Goal: Information Seeking & Learning: Find specific page/section

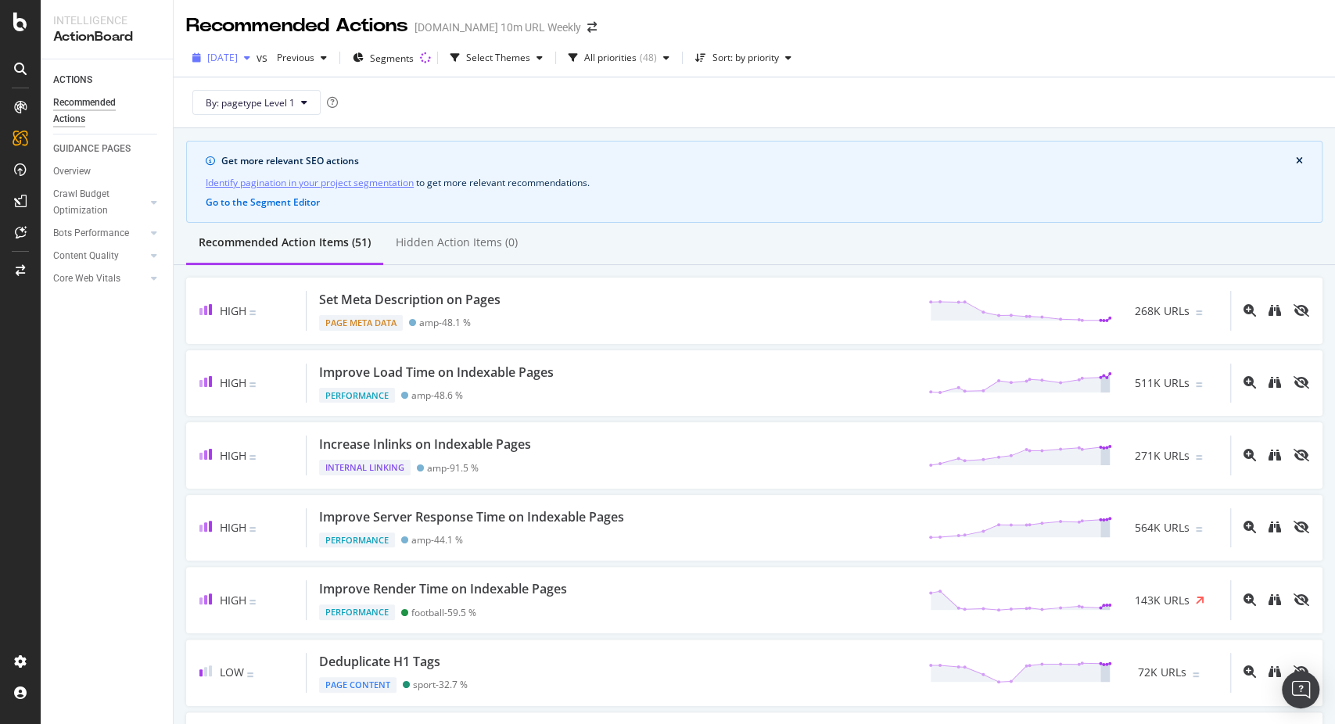
click at [238, 63] on span "[DATE]" at bounding box center [222, 57] width 31 height 13
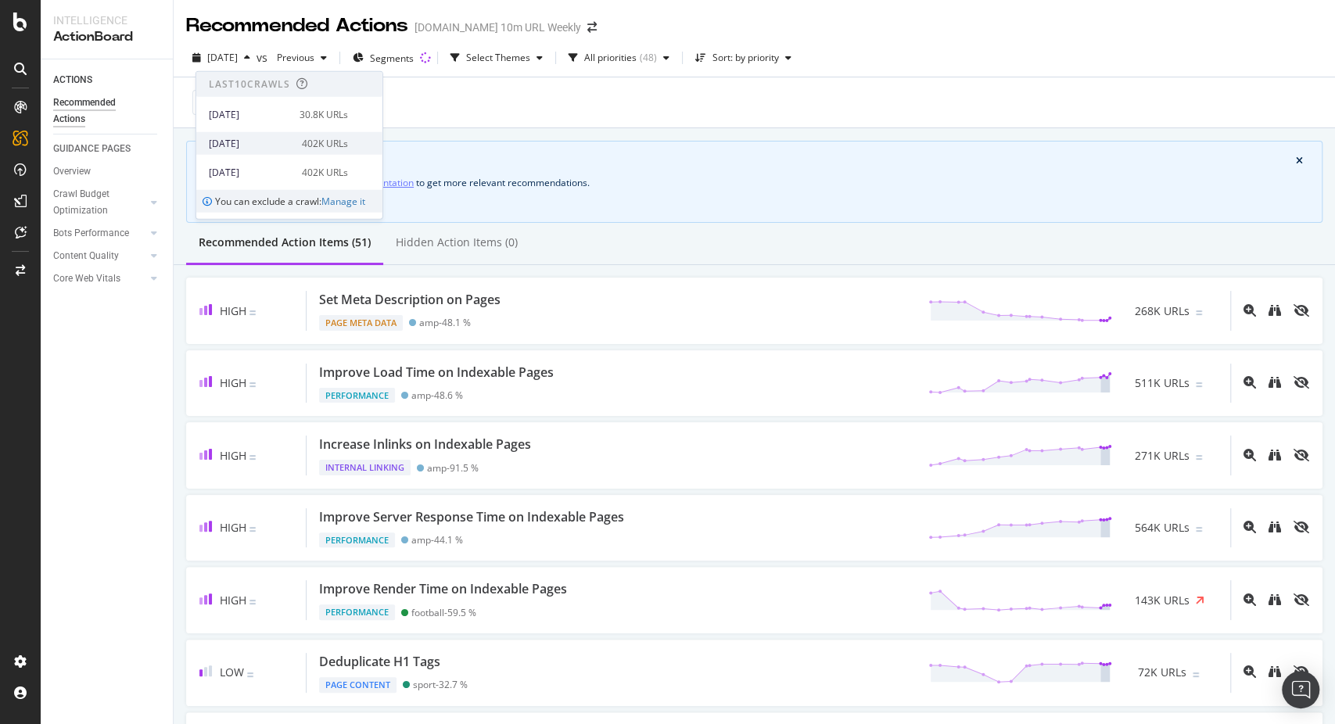
click at [273, 138] on div "[DATE]" at bounding box center [251, 143] width 84 height 14
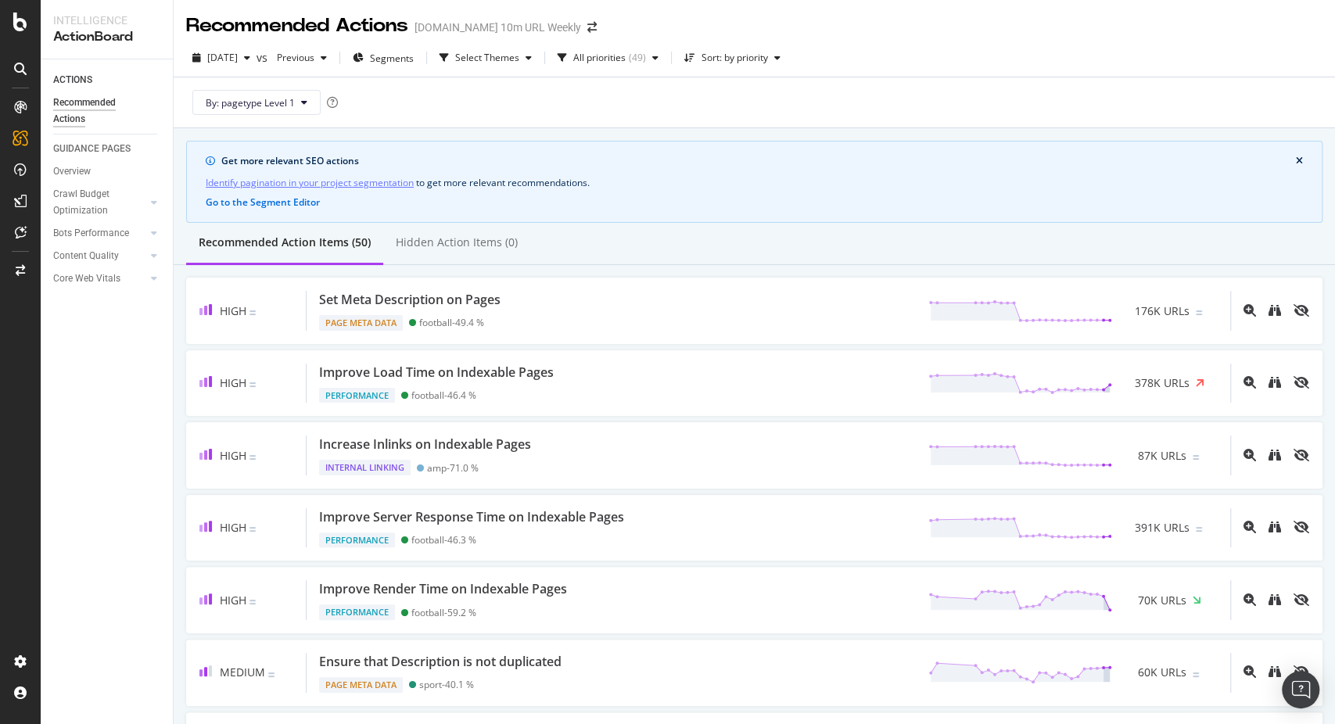
click at [1166, 18] on div "Recommended Actions [DOMAIN_NAME] 10m URL Weekly" at bounding box center [755, 19] width 1162 height 39
click at [282, 185] on link "Identify pagination in your project segmentation" at bounding box center [310, 182] width 208 height 16
click at [96, 174] on div "SiteCrawler" at bounding box center [86, 176] width 56 height 16
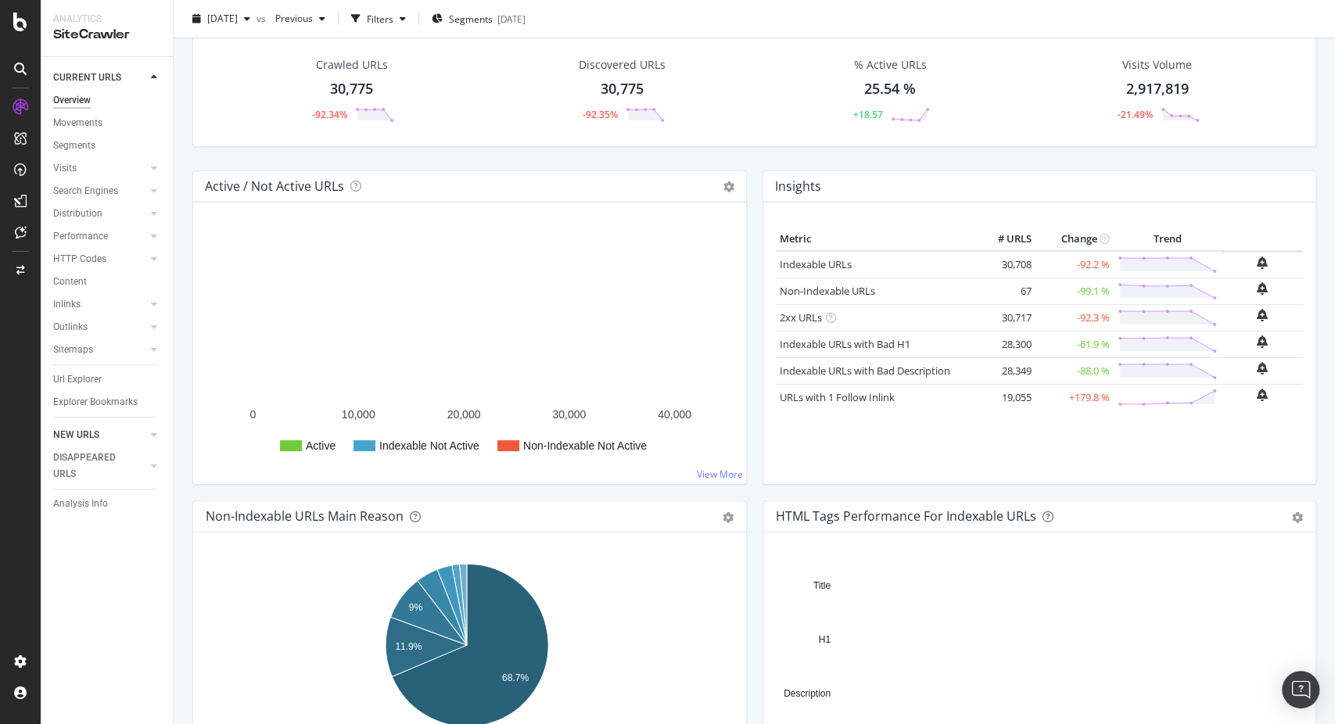
scroll to position [87, 0]
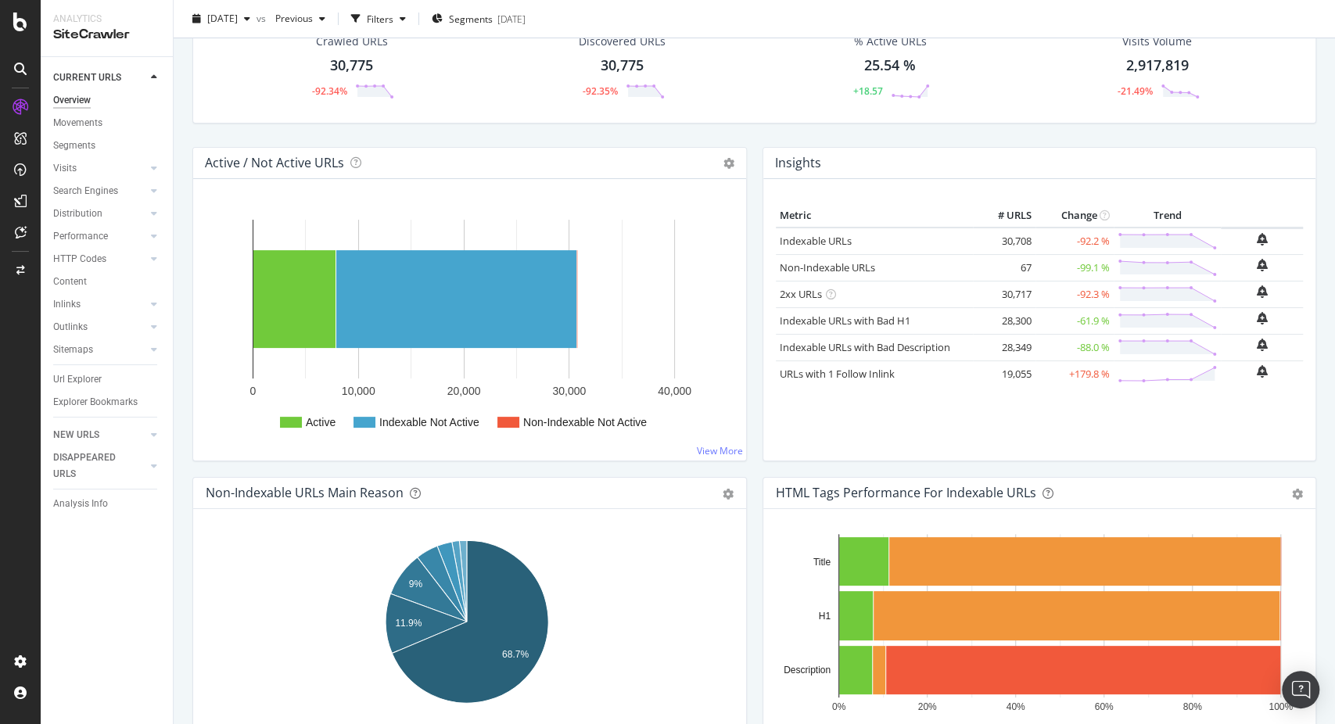
click at [94, 378] on div "Url Explorer" at bounding box center [77, 380] width 48 height 16
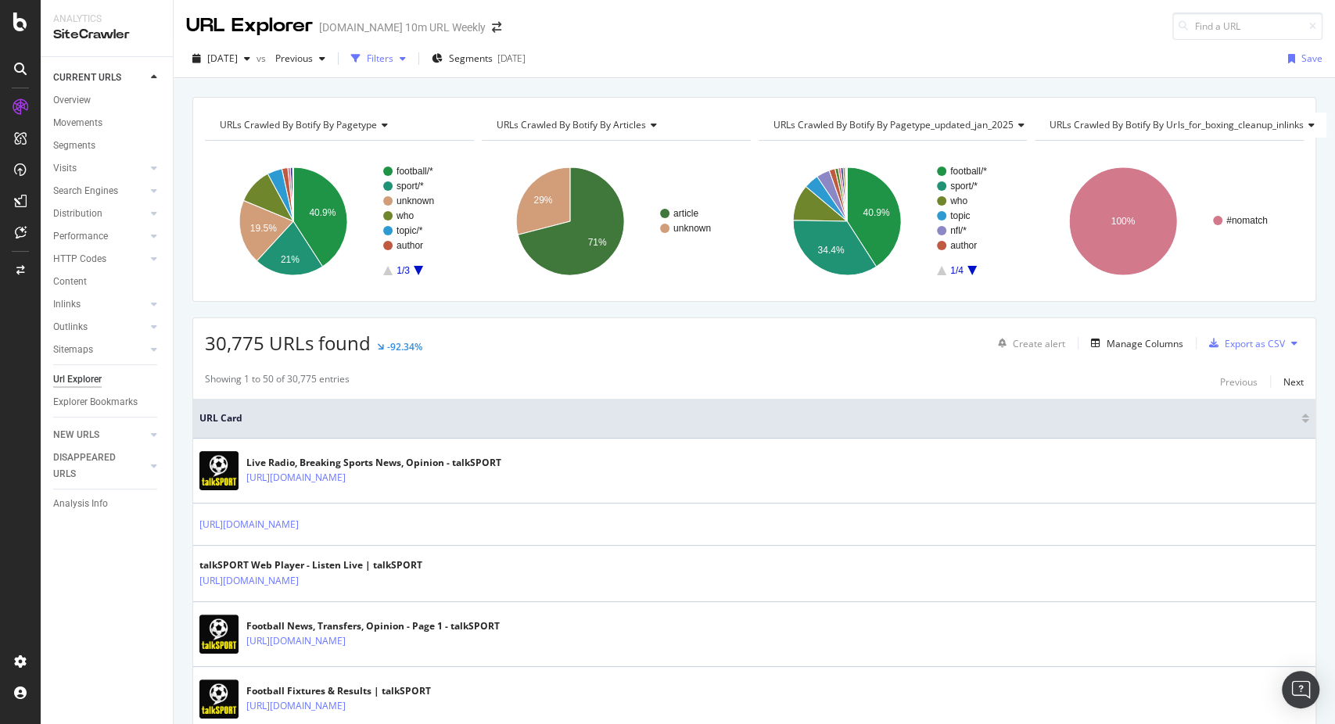
click at [367, 51] on div "button" at bounding box center [356, 59] width 22 height 22
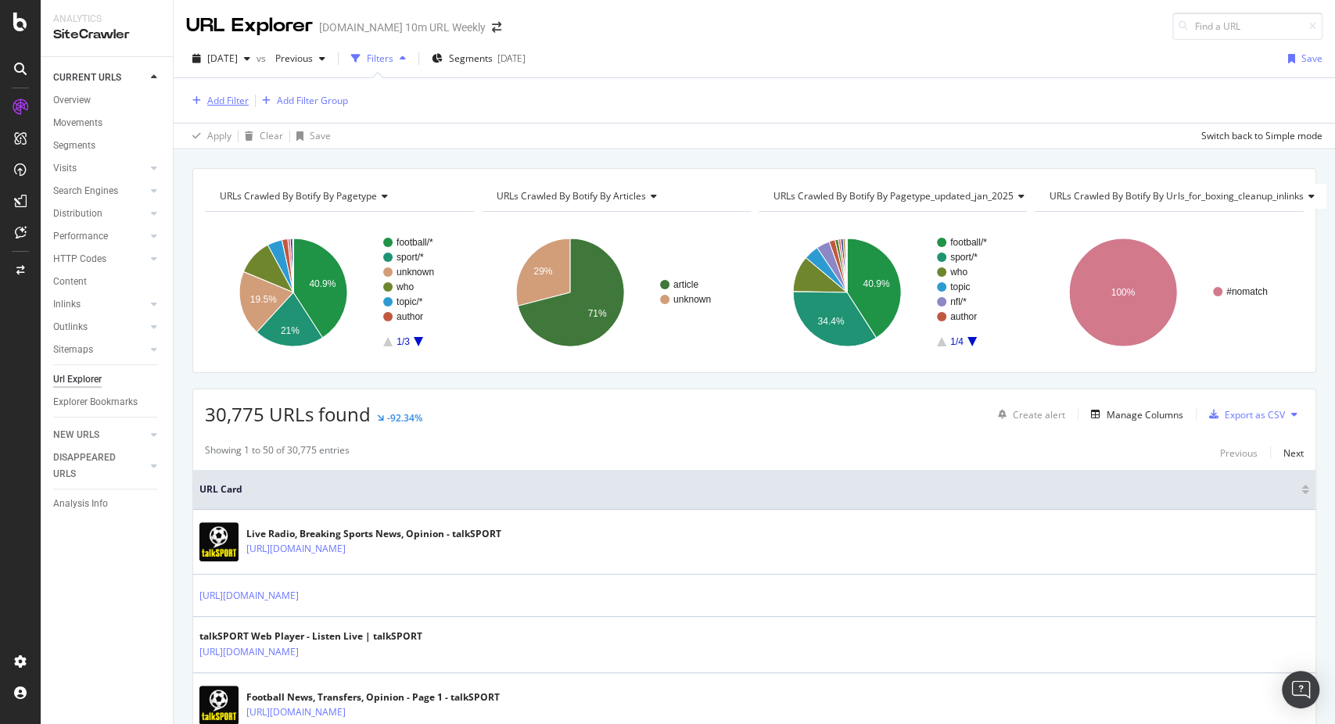
click at [234, 101] on div "Add Filter" at bounding box center [227, 100] width 41 height 13
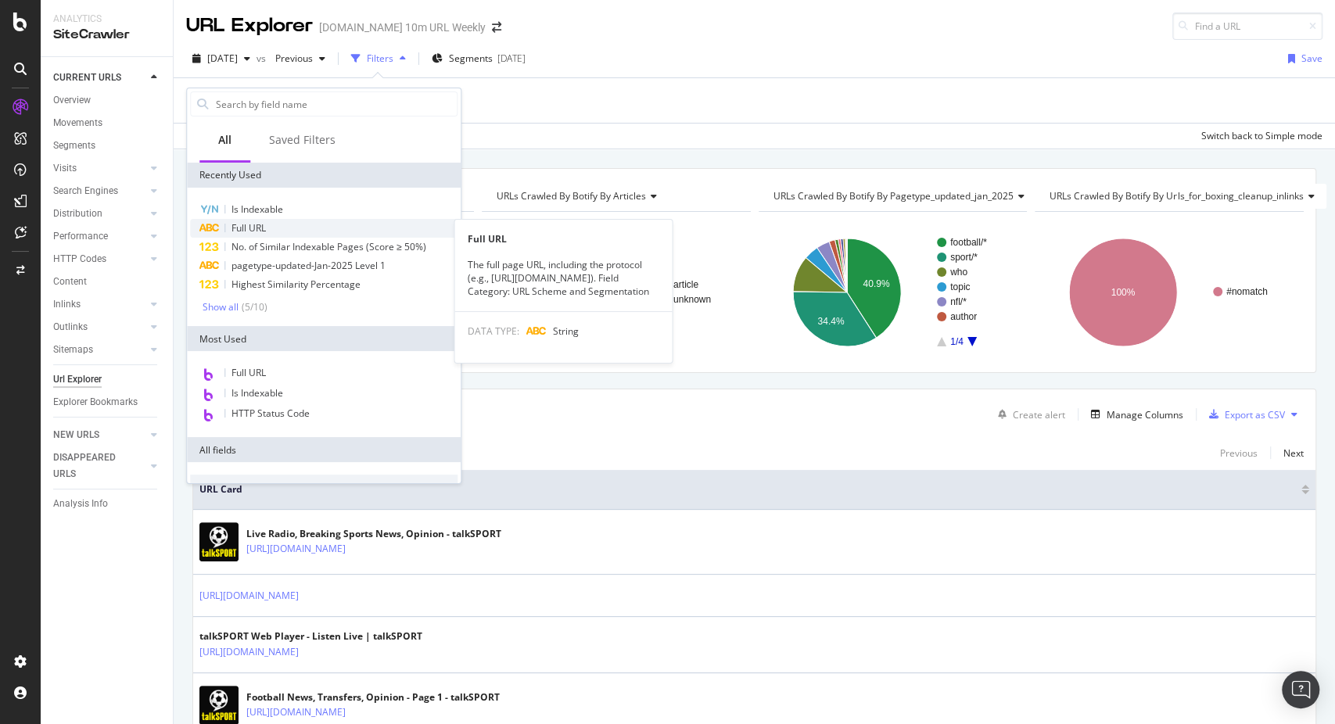
click at [269, 221] on div "Full URL" at bounding box center [324, 228] width 268 height 19
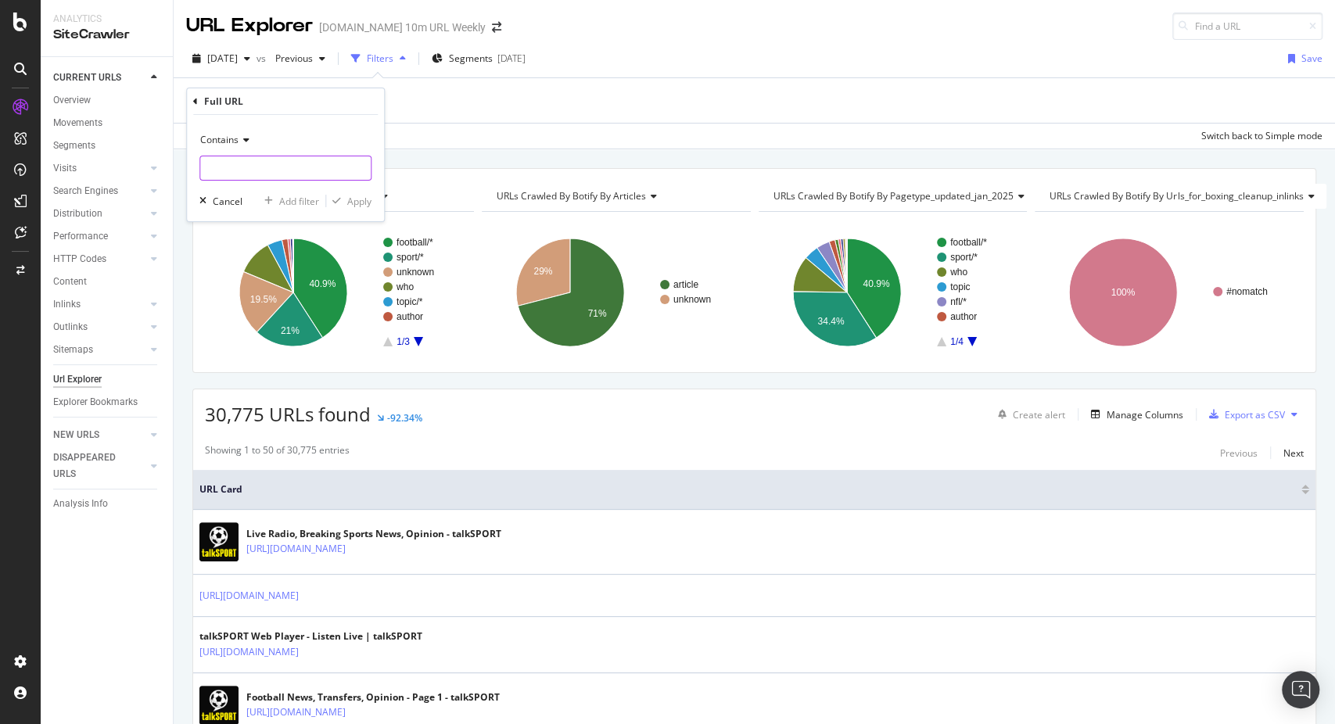
click at [261, 163] on input "text" at bounding box center [285, 168] width 171 height 25
paste input "[URL][DOMAIN_NAME]"
type input "[URL][DOMAIN_NAME]"
click at [354, 201] on div "Apply" at bounding box center [359, 201] width 24 height 13
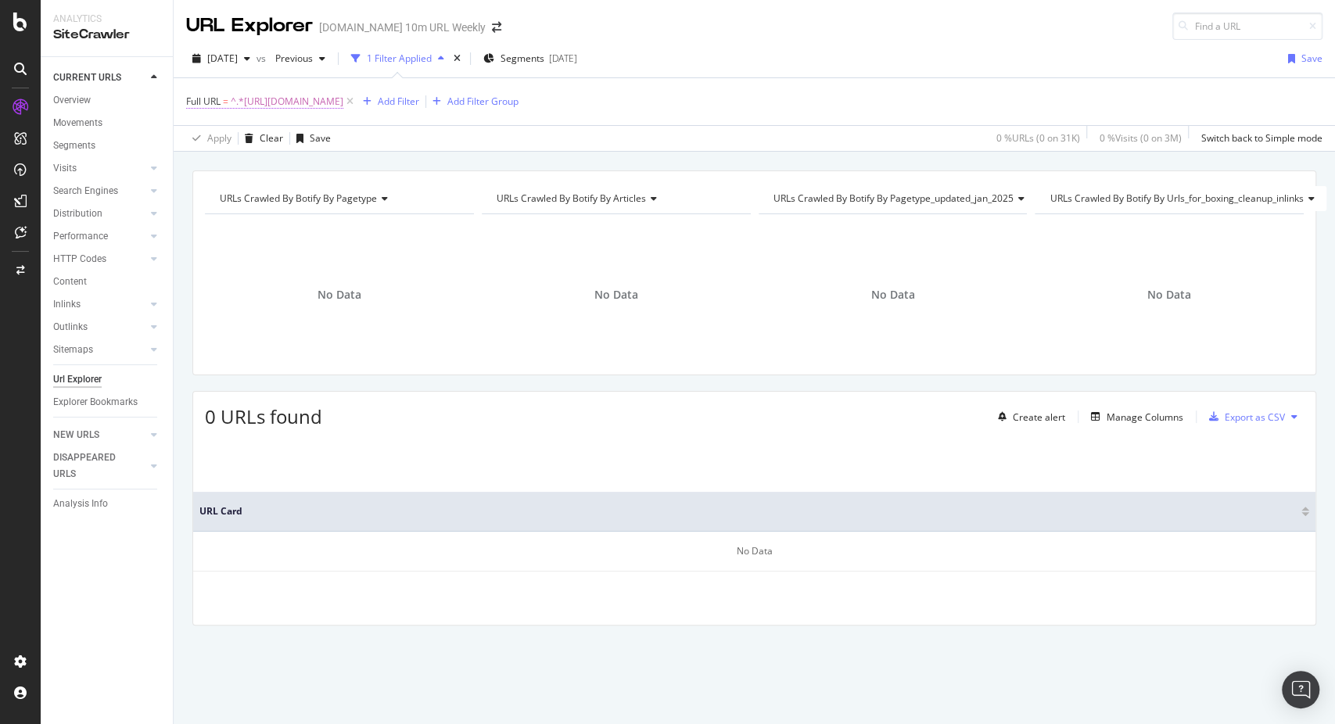
click at [325, 102] on span "^.*[URL][DOMAIN_NAME]" at bounding box center [287, 102] width 113 height 22
click at [250, 61] on icon "button" at bounding box center [247, 58] width 6 height 9
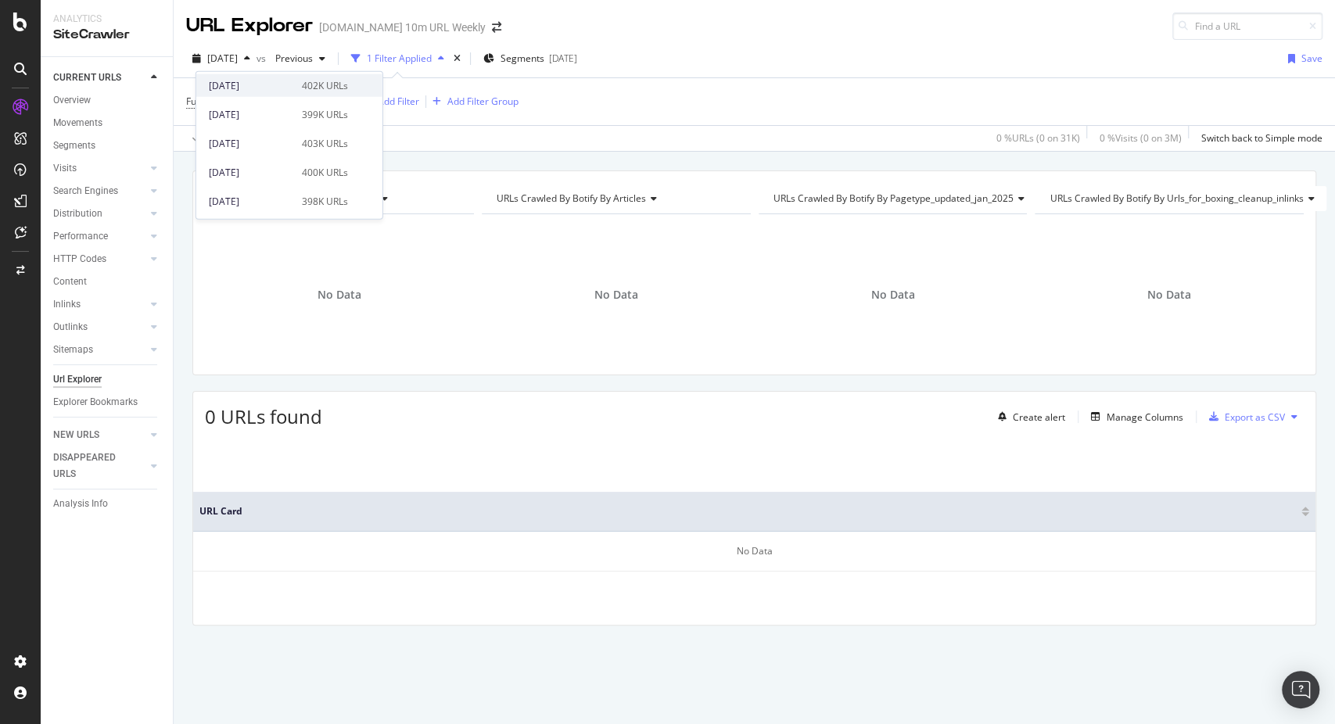
scroll to position [347, 0]
click at [279, 143] on div "[DATE]" at bounding box center [251, 139] width 84 height 14
